Goal: Book appointment/travel/reservation

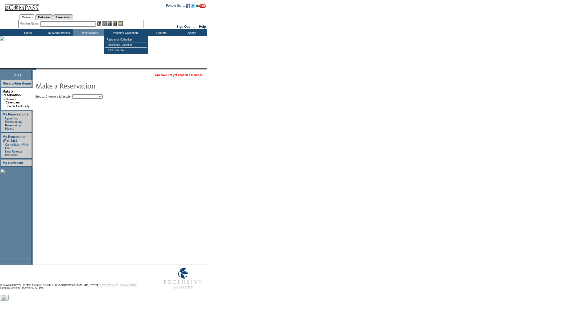
click at [93, 94] on select "Beach Leisure Metropolitan Mountain OIAL for Adventure OIAL for Couples OIAL fo…" at bounding box center [87, 96] width 30 height 4
select select "Beach"
click at [81, 94] on select "Beach Leisure Metropolitan Mountain OIAL for Adventure OIAL for Couples OIAL fo…" at bounding box center [87, 96] width 30 height 4
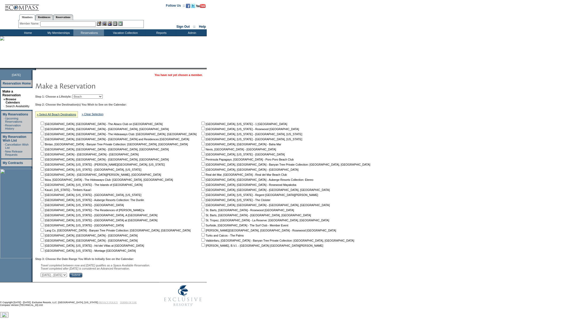
click at [67, 275] on select "[DATE] - [DATE] [DATE] - [DATE] [DATE] - [DATE] [DATE] - [DATE] [DATE] - [DATE]…" at bounding box center [54, 275] width 26 height 4
select select "[DATE]|[DATE]"
click at [43, 274] on select "[DATE] - [DATE] [DATE] - [DATE] [DATE] - [DATE] [DATE] - [DATE] [DATE] - [DATE]…" at bounding box center [54, 275] width 26 height 4
click at [82, 275] on input "Submit" at bounding box center [75, 275] width 13 height 5
click at [74, 115] on link "» Select All Beach Destinations" at bounding box center [57, 114] width 40 height 3
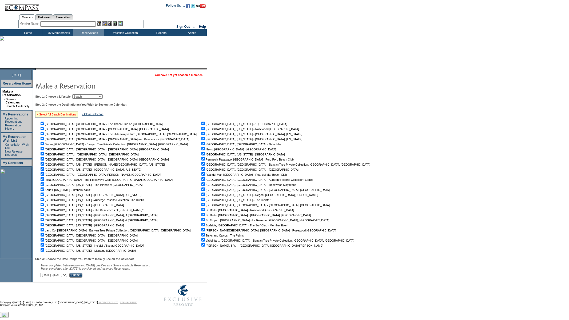
checkbox input "true"
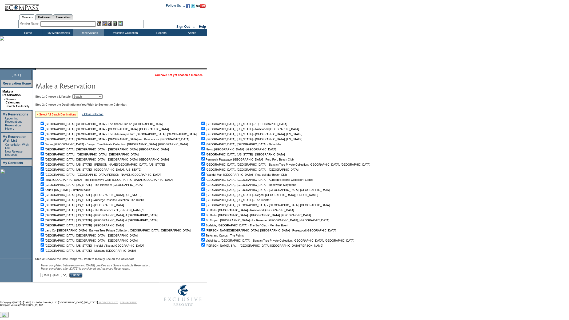
checkbox input "true"
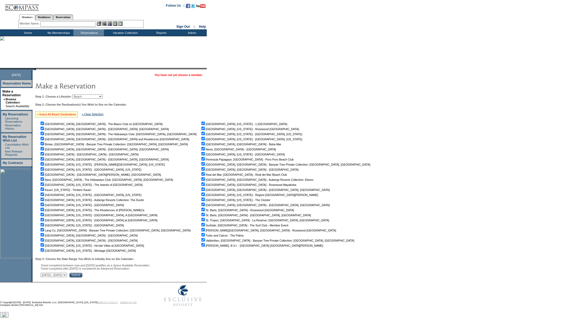
checkbox input "true"
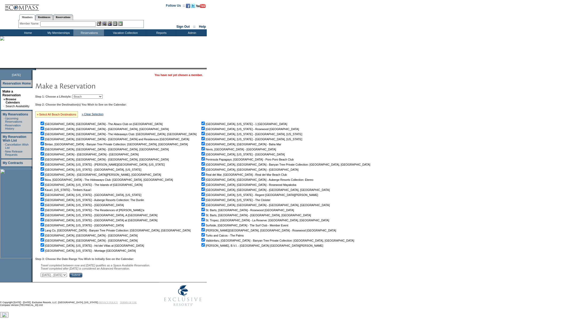
checkbox input "true"
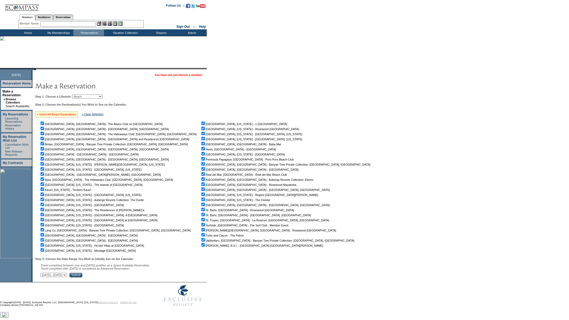
checkbox input "true"
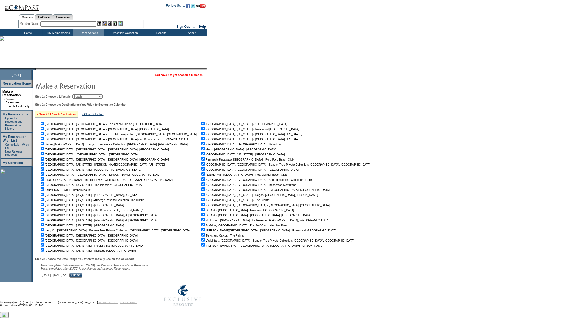
checkbox input "true"
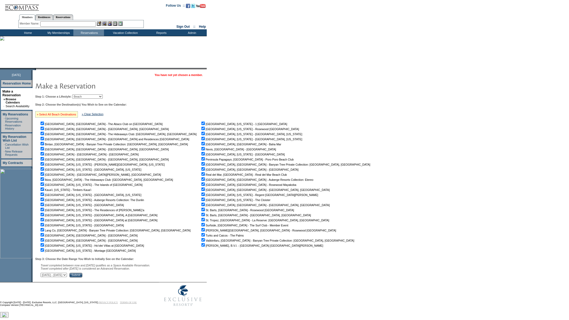
checkbox input "true"
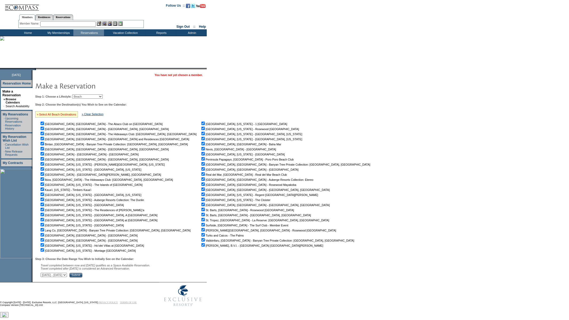
checkbox input "true"
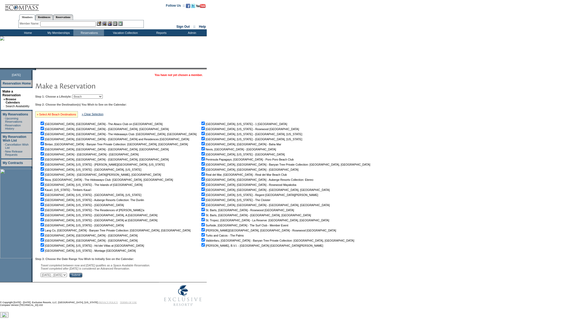
checkbox input "true"
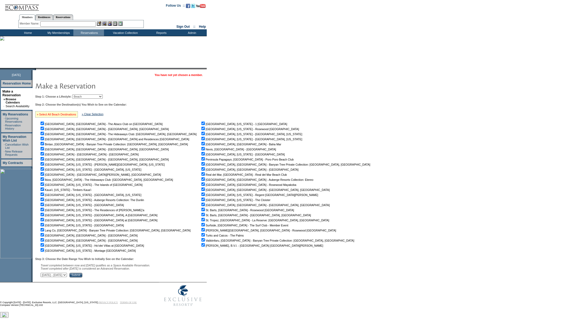
checkbox input "true"
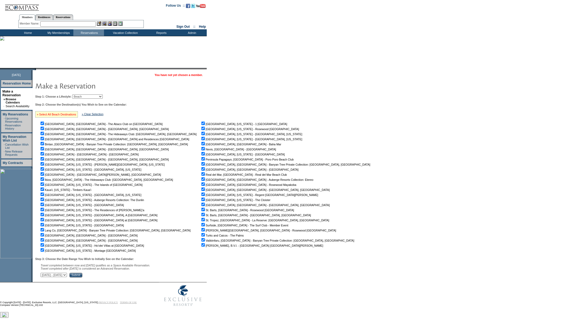
checkbox input "true"
click at [82, 276] on input "Submit" at bounding box center [75, 275] width 13 height 5
